Goal: Task Accomplishment & Management: Manage account settings

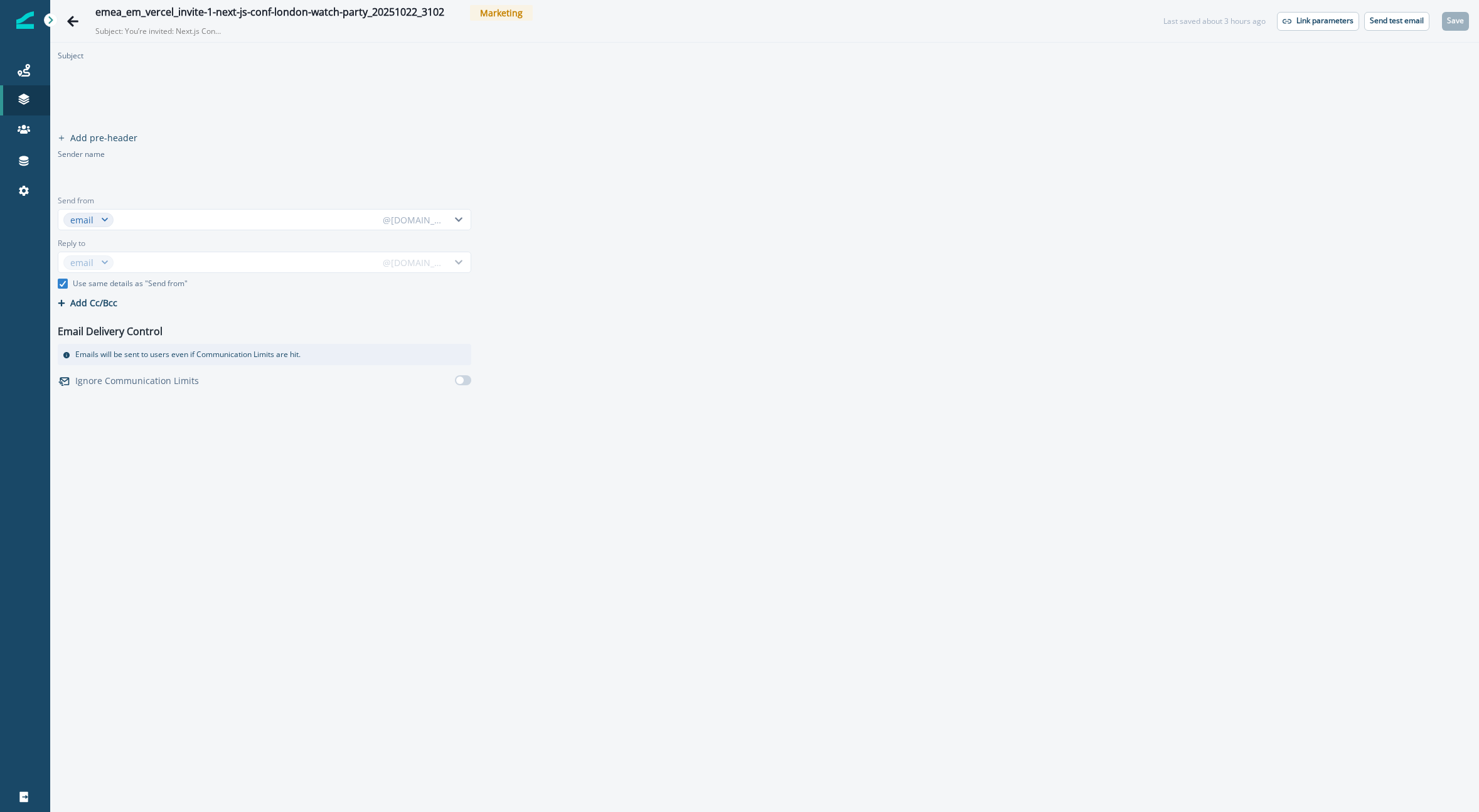
type input "****"
type input "******"
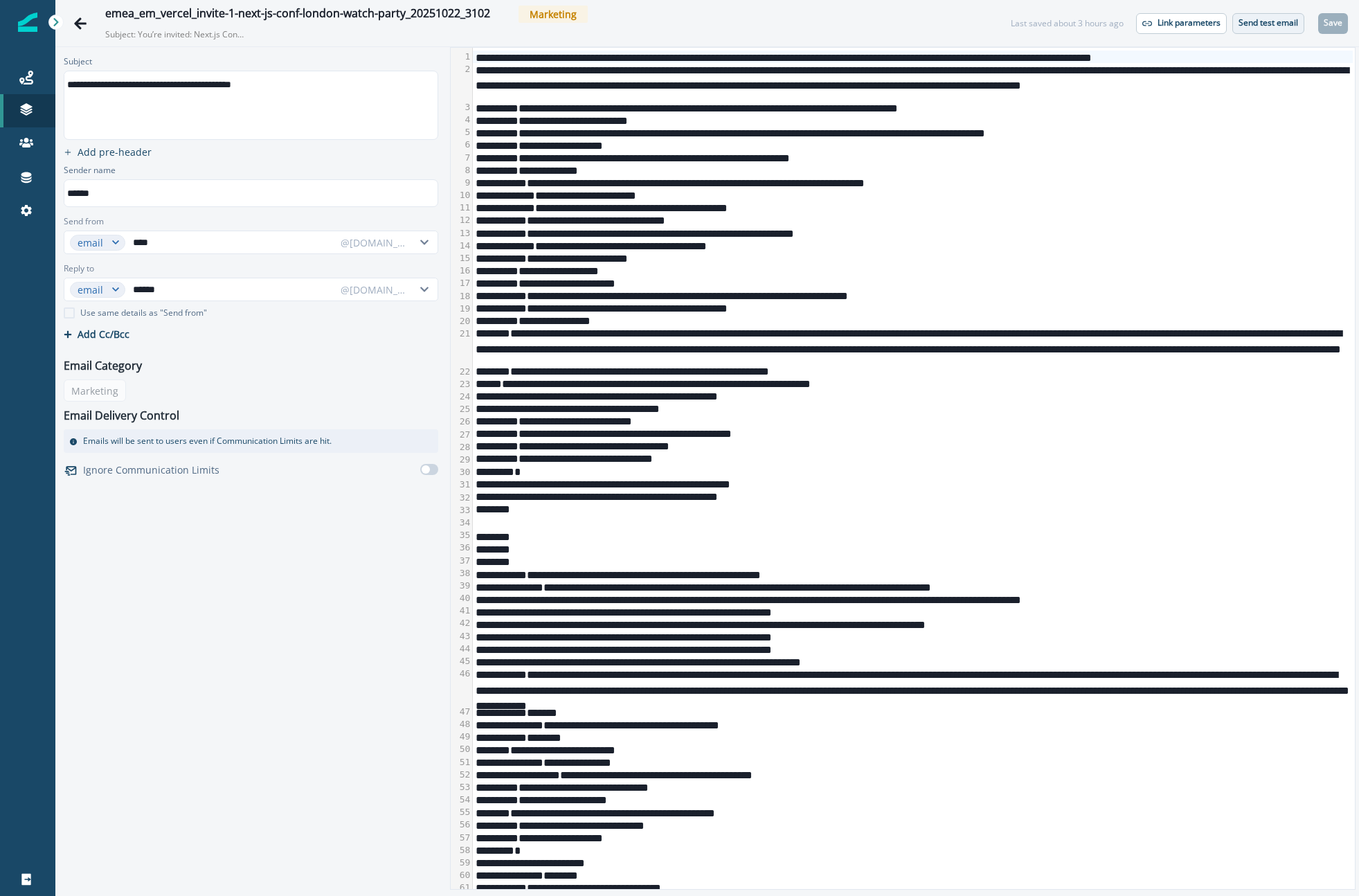
click at [1275, 27] on p "Send test email" at bounding box center [1269, 22] width 60 height 10
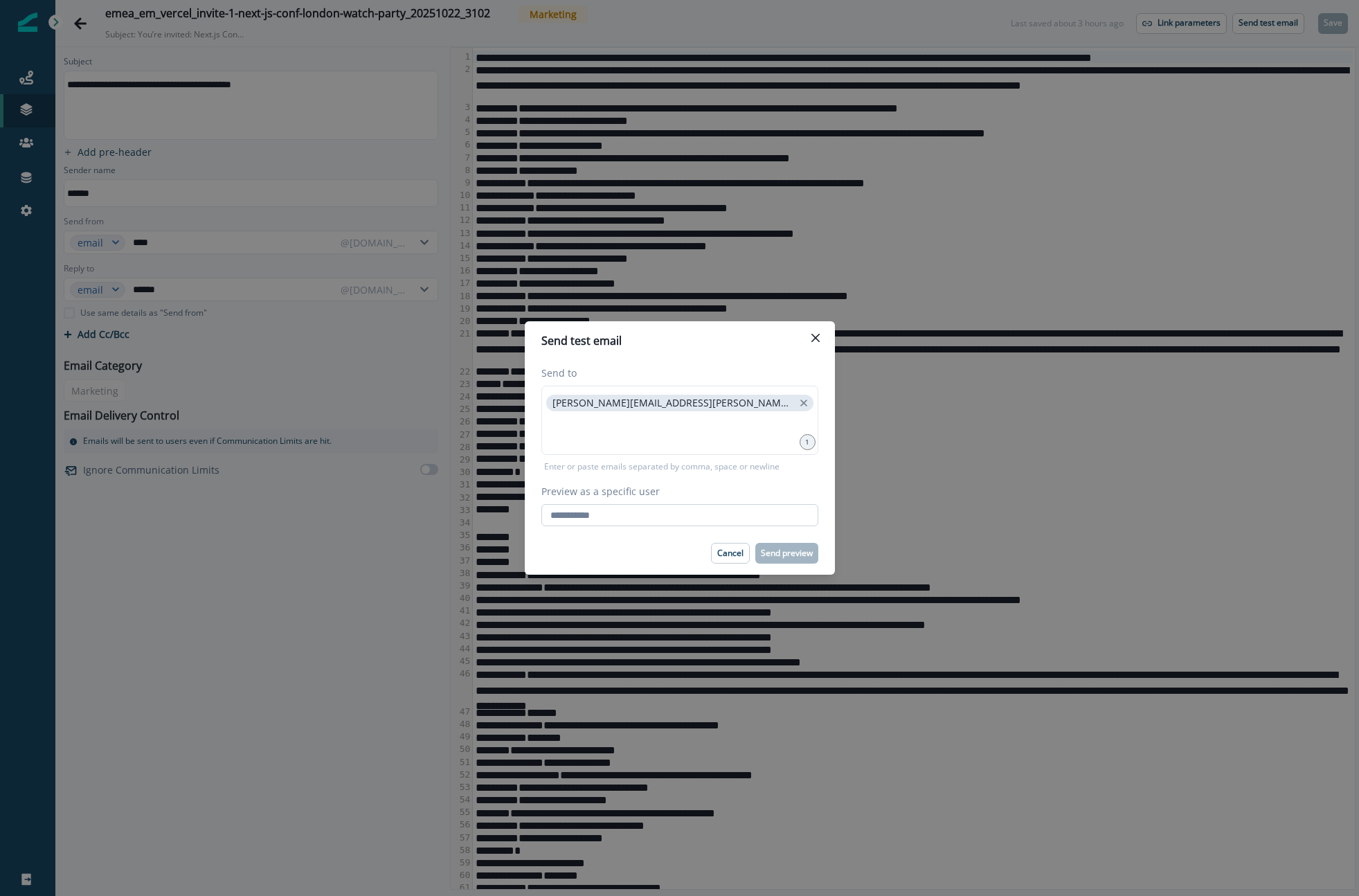
click at [671, 513] on input "Preview as a specific user" at bounding box center [680, 515] width 277 height 22
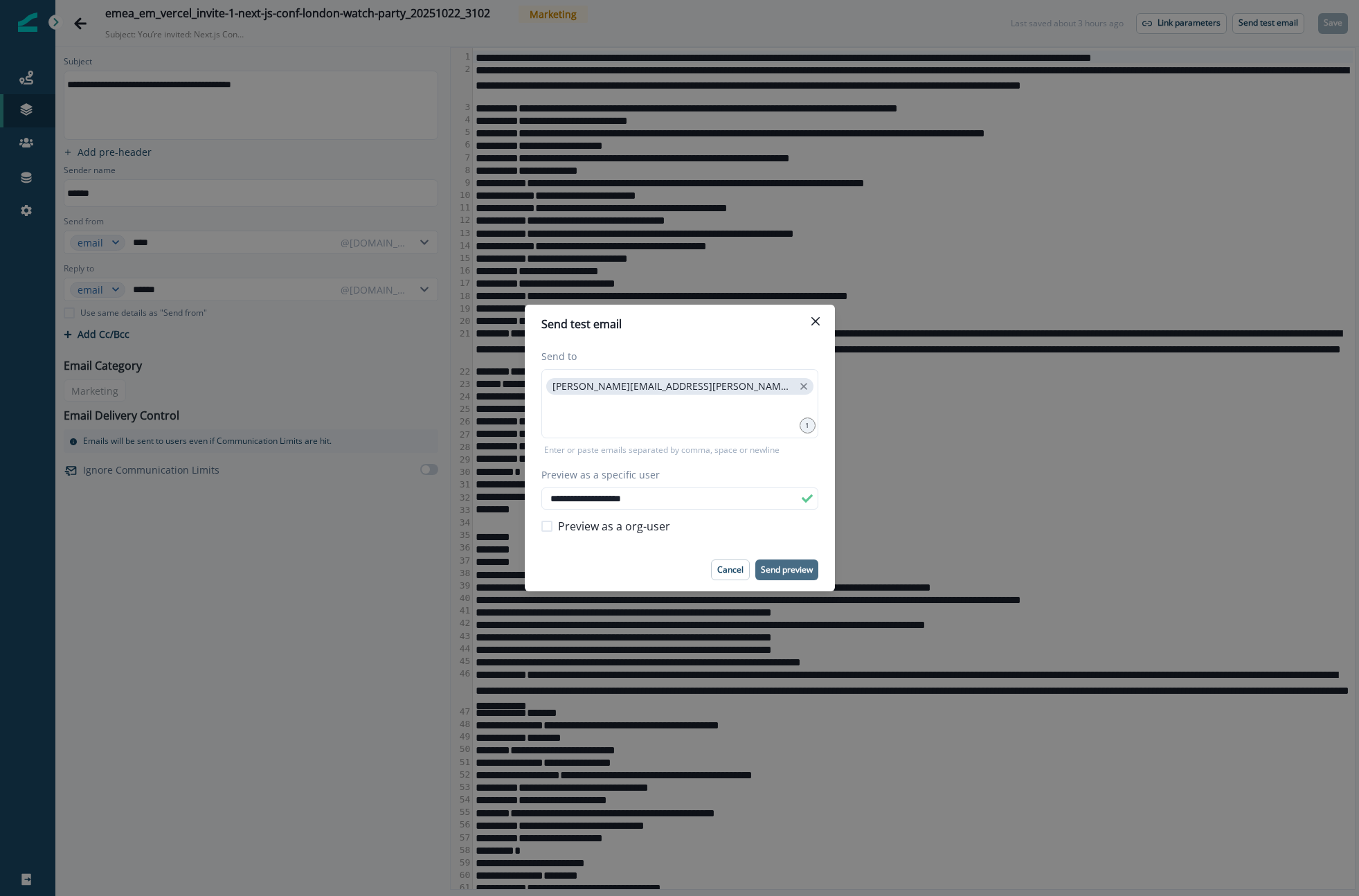
type input "**********"
click at [764, 565] on p "Send preview" at bounding box center [787, 569] width 52 height 10
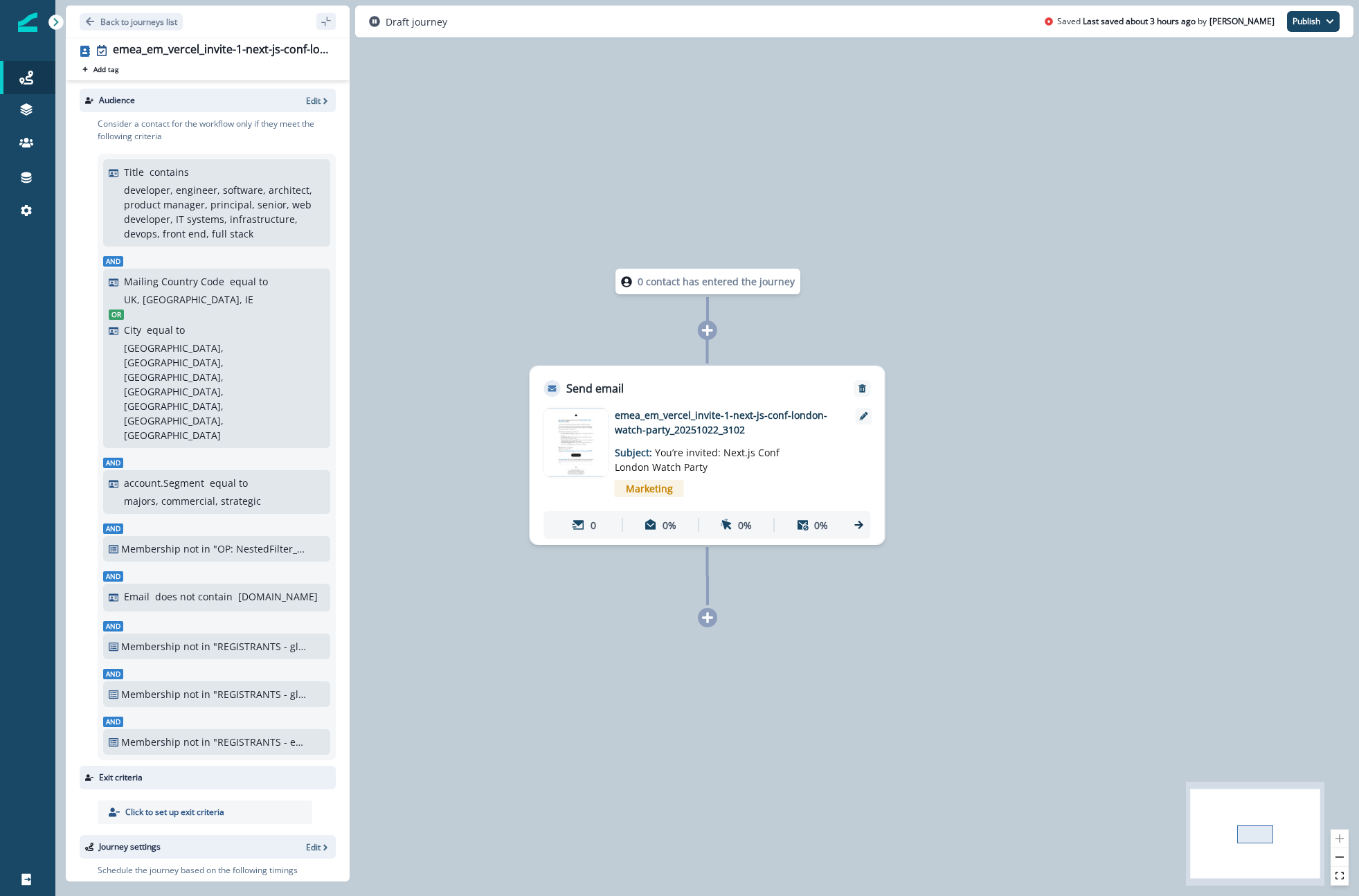
click at [300, 104] on div "Audience Edit" at bounding box center [208, 100] width 256 height 24
click at [310, 102] on p "Edit" at bounding box center [313, 100] width 15 height 12
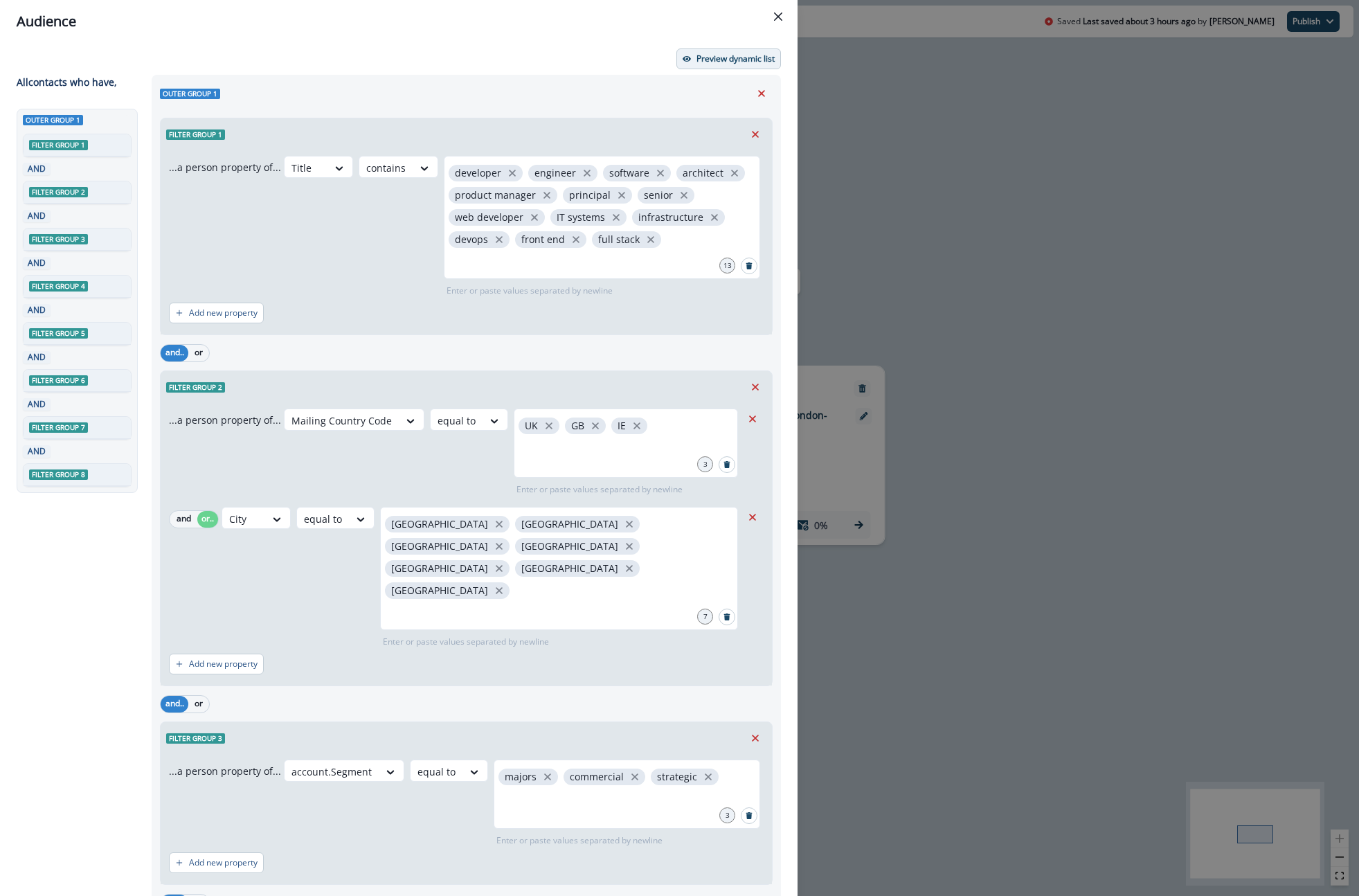
click at [757, 60] on p "Preview dynamic list" at bounding box center [735, 59] width 78 height 10
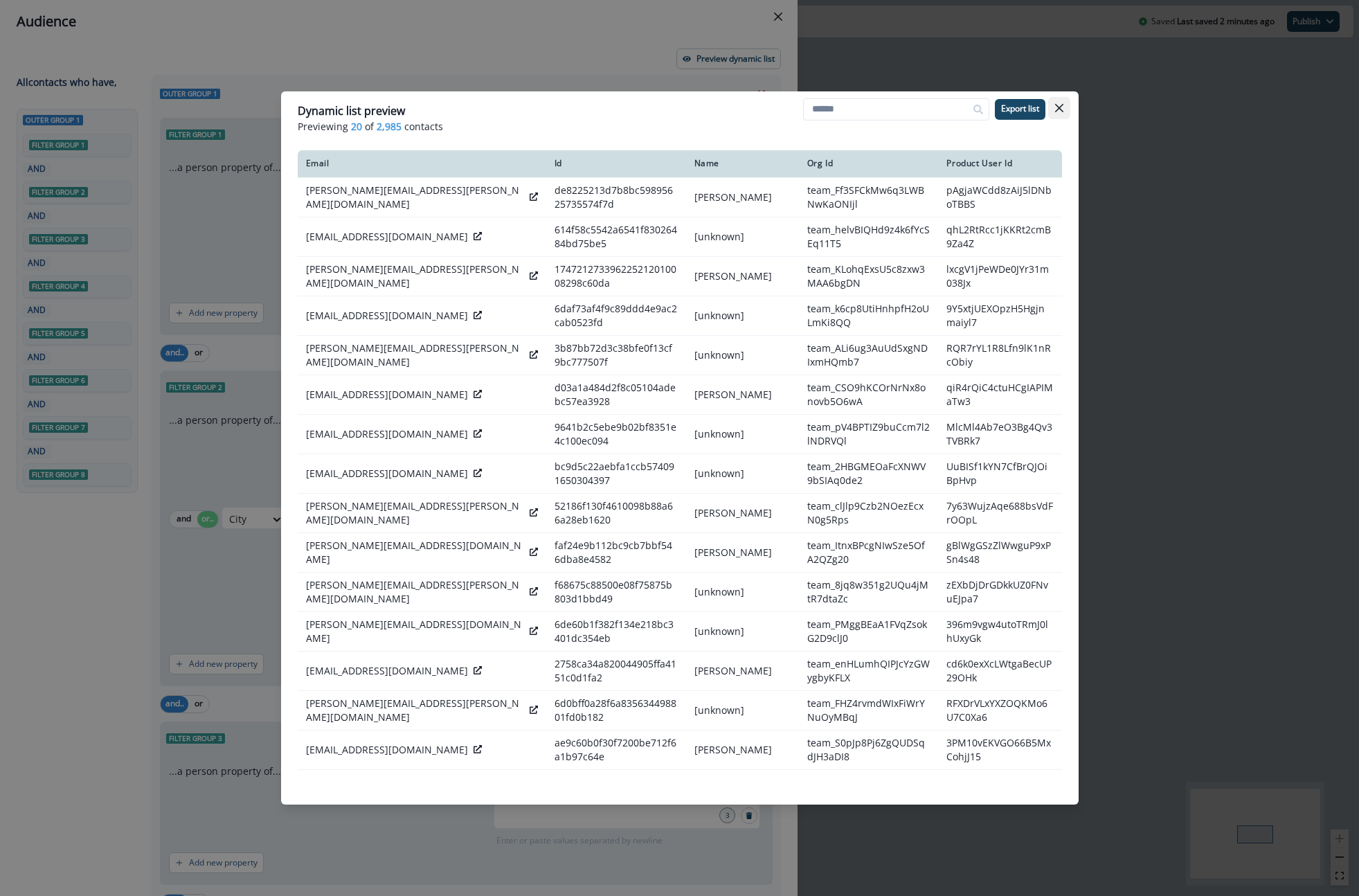
click at [1061, 106] on icon "Close" at bounding box center [1059, 108] width 8 height 8
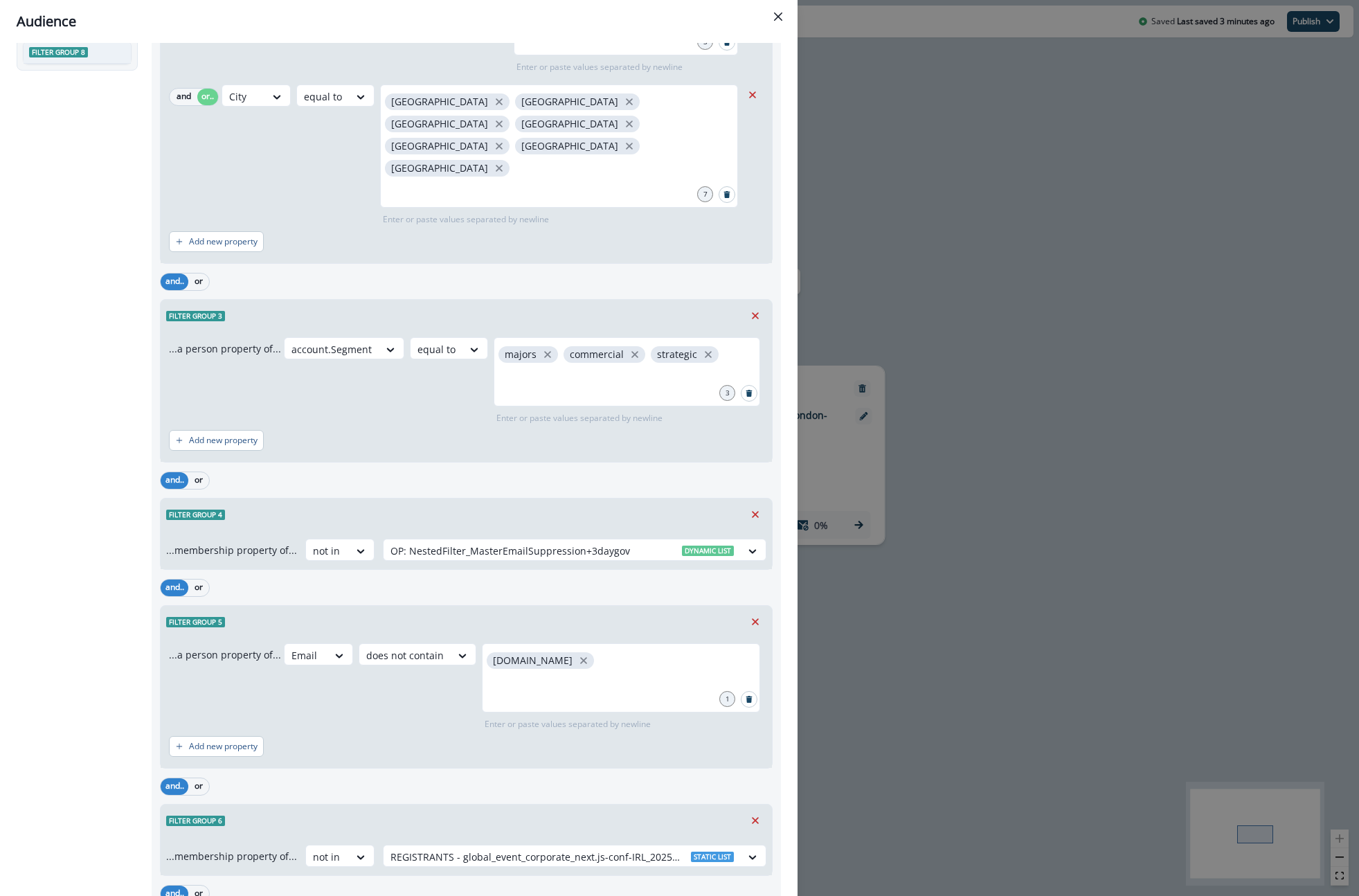
scroll to position [422, 0]
drag, startPoint x: 971, startPoint y: 565, endPoint x: 895, endPoint y: 595, distance: 81.7
click at [900, 594] on div "Audience Preview dynamic list All contact s who have, Outer group 1 Filter grou…" at bounding box center [680, 448] width 1359 height 896
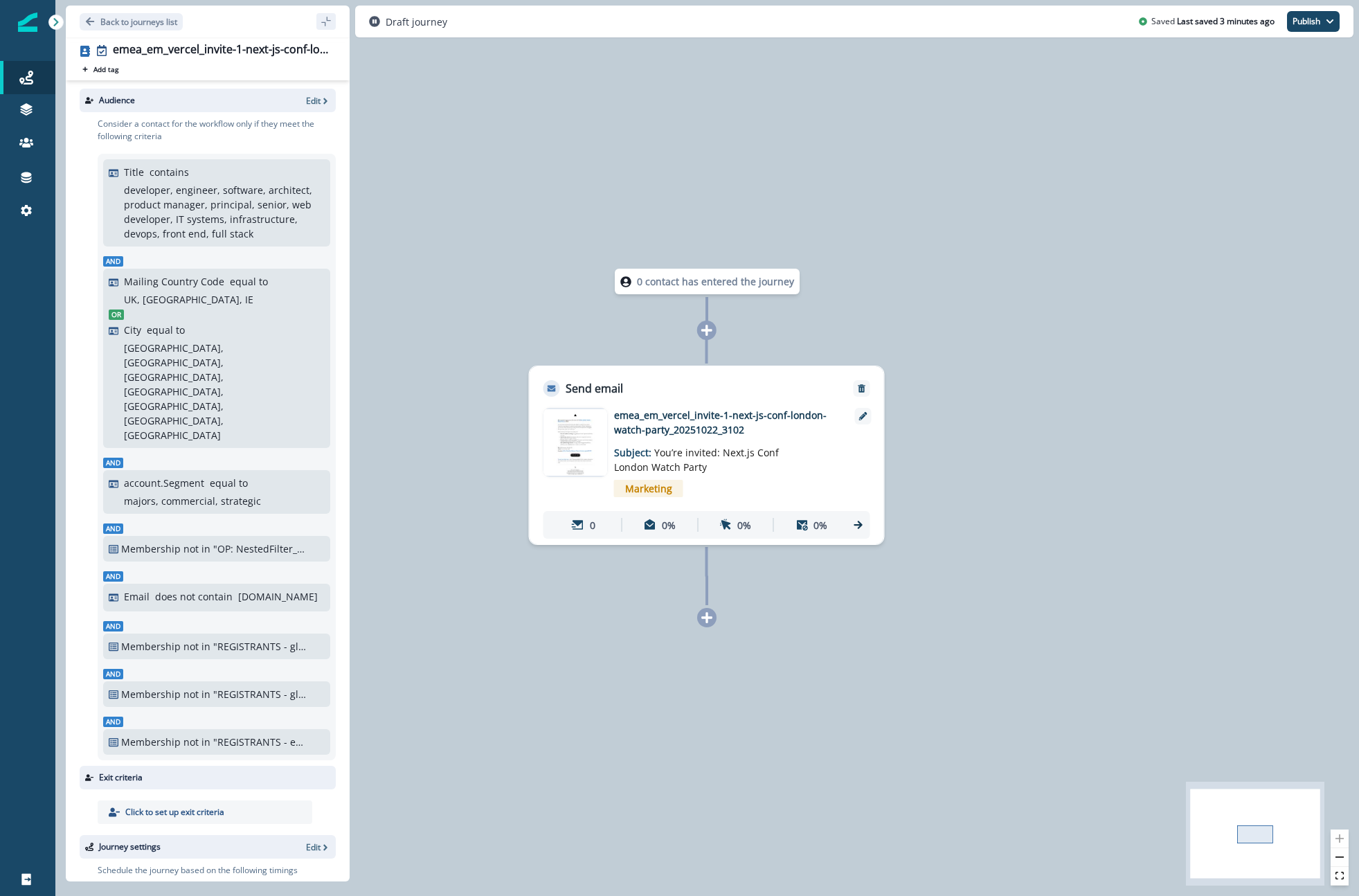
click at [894, 601] on div "0 contact has entered the journey Send email Email asset changed, journey repor…" at bounding box center [707, 448] width 1304 height 896
click at [1311, 28] on button "Publish" at bounding box center [1314, 22] width 53 height 21
click at [1273, 67] on button "as active journey" at bounding box center [1262, 56] width 154 height 25
